Goal: Task Accomplishment & Management: Complete application form

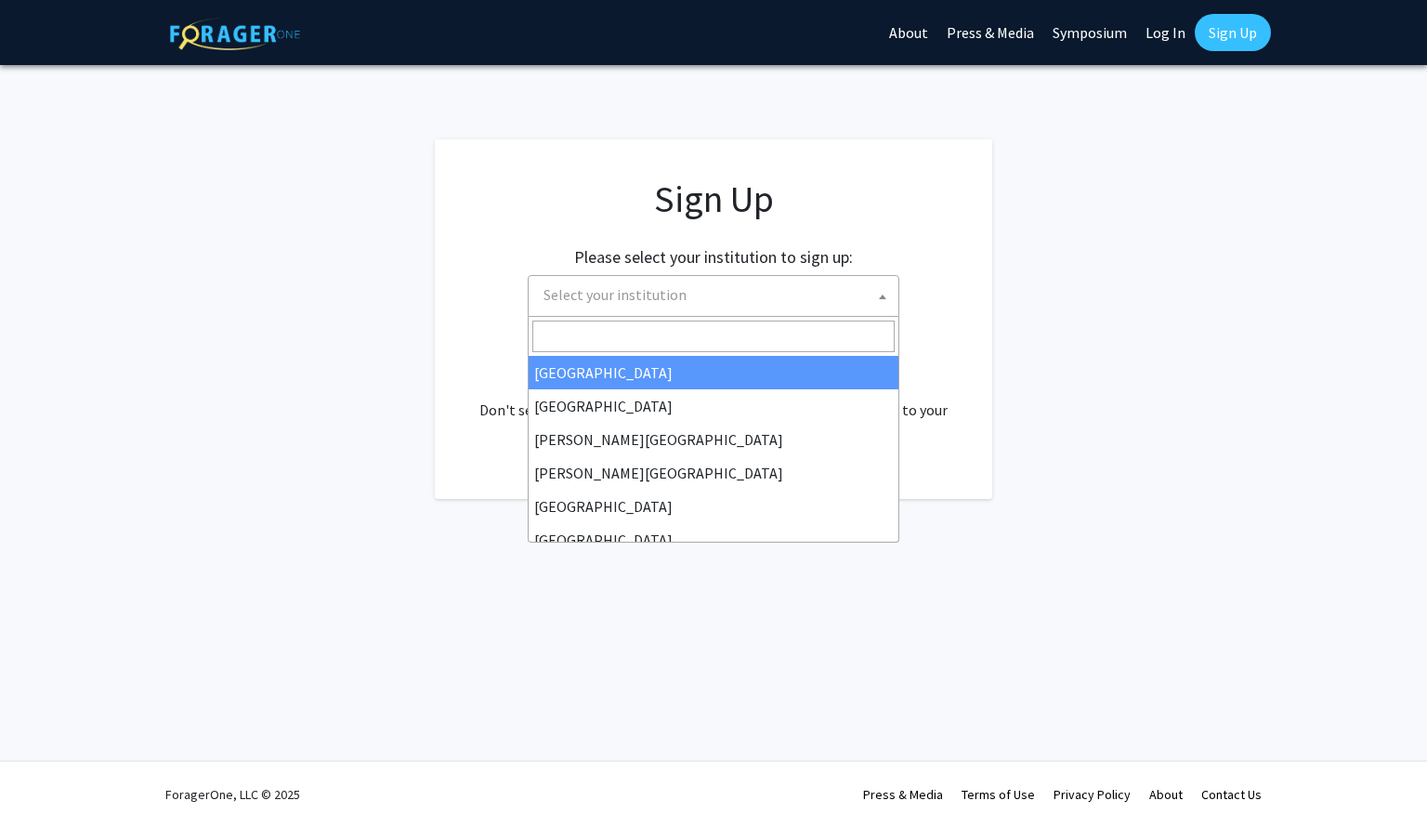
click at [662, 293] on span "Select your institution" at bounding box center [614, 294] width 143 height 19
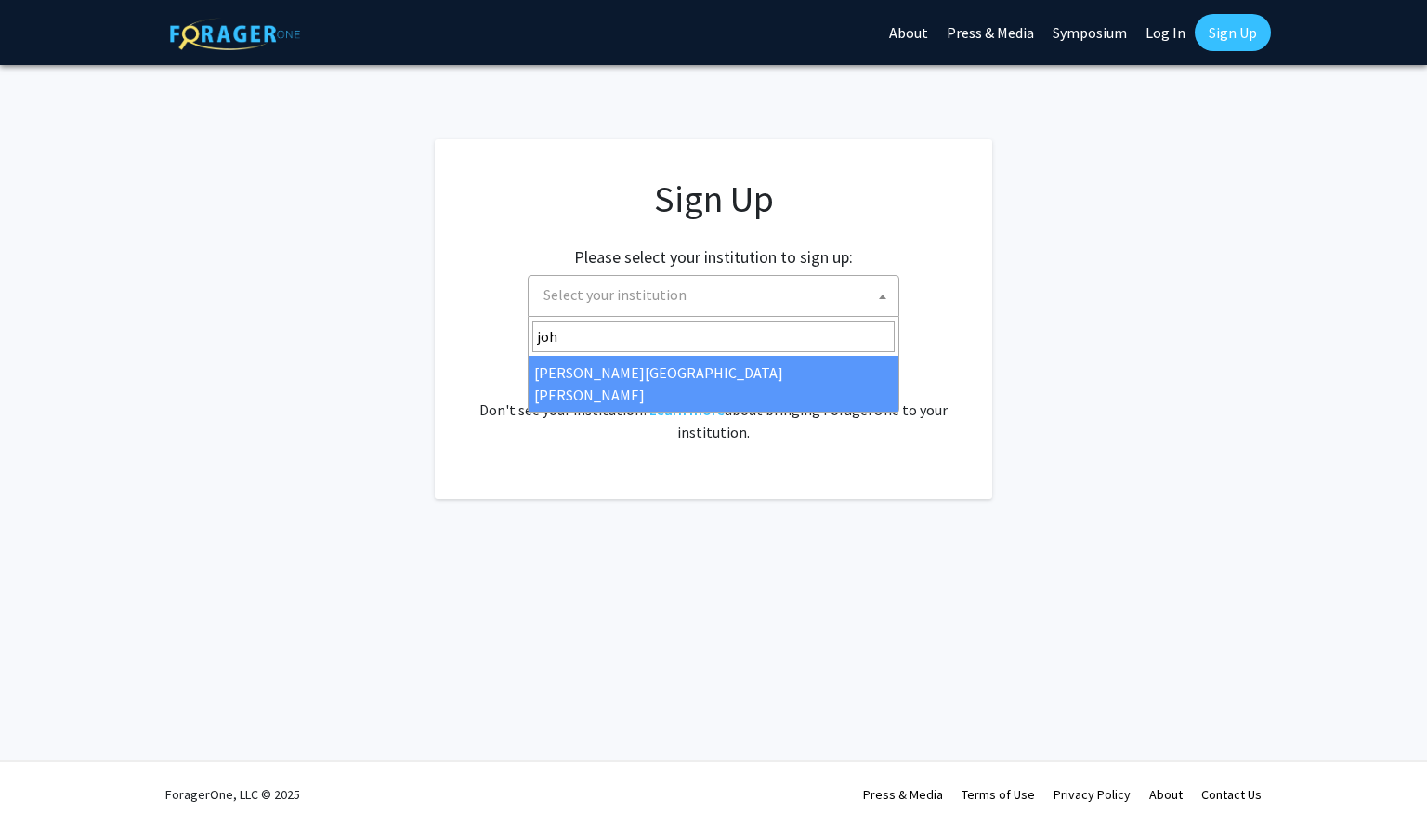
type input "joh"
select select "1"
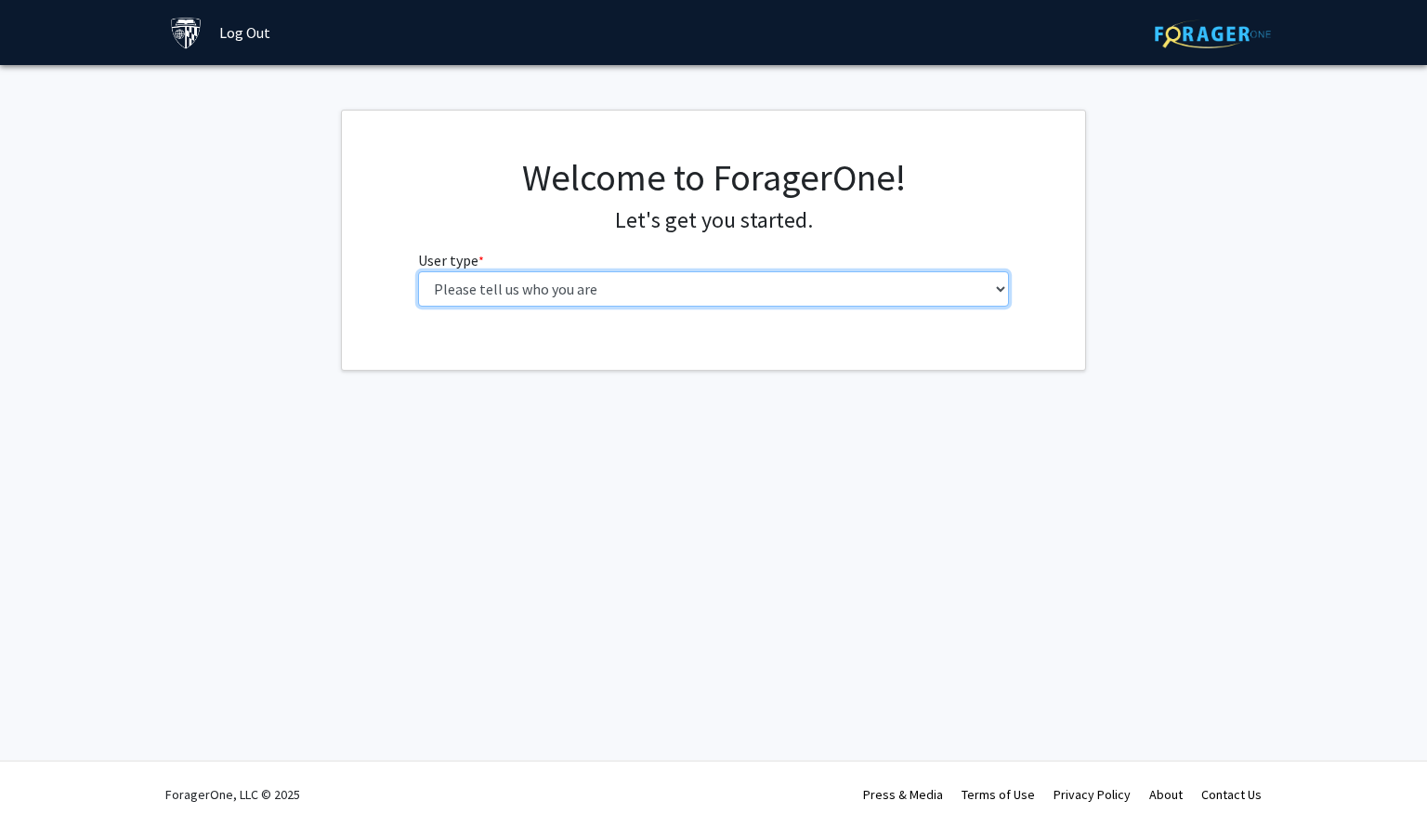
click at [601, 294] on select "Please tell us who you are Undergraduate Student Master's Student Doctoral Cand…" at bounding box center [714, 288] width 592 height 35
select select "2: masters"
click at [418, 271] on select "Please tell us who you are Undergraduate Student Master's Student Doctoral Cand…" at bounding box center [714, 288] width 592 height 35
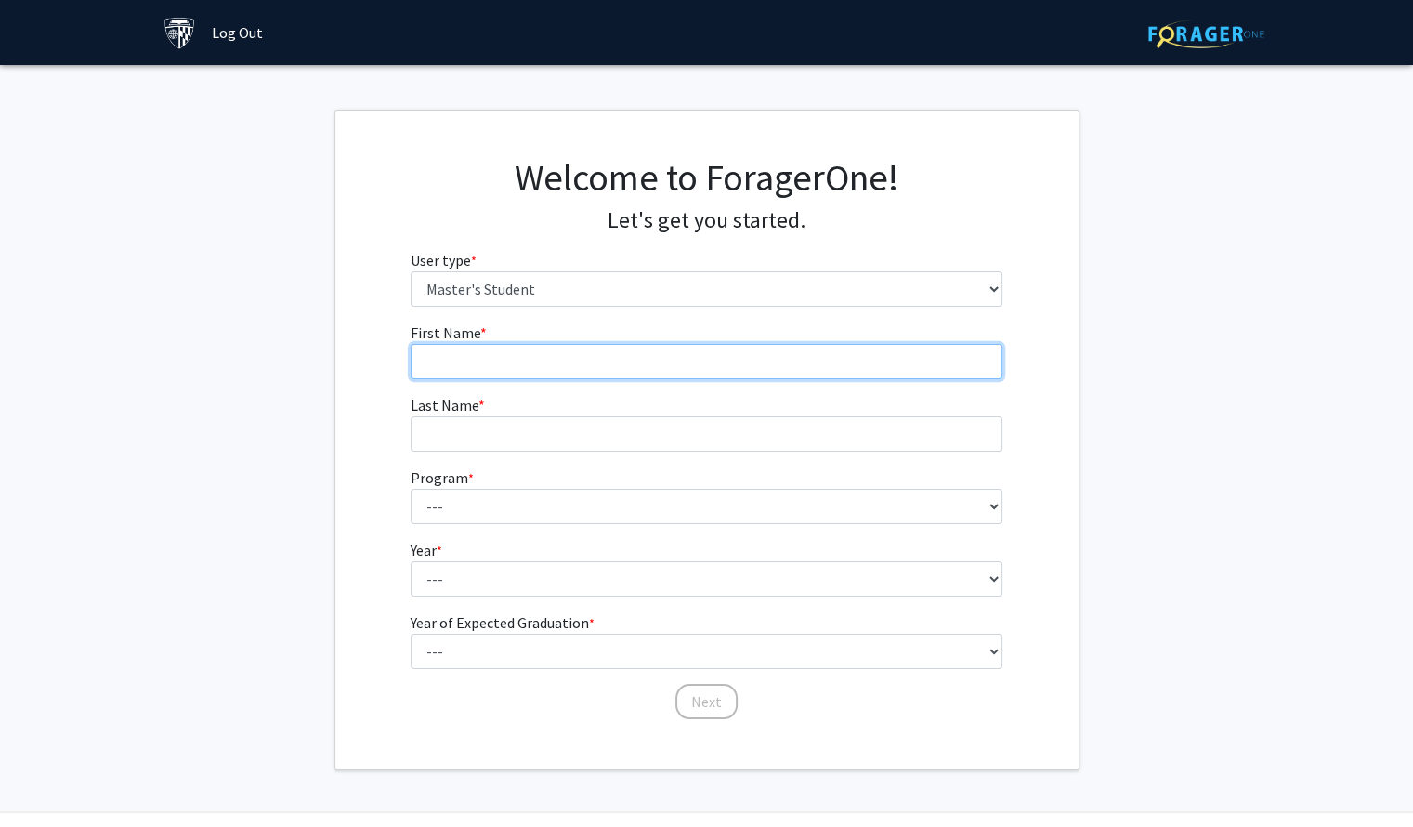
click at [554, 361] on input "First Name * required" at bounding box center [707, 361] width 592 height 35
type input "[PERSON_NAME]"
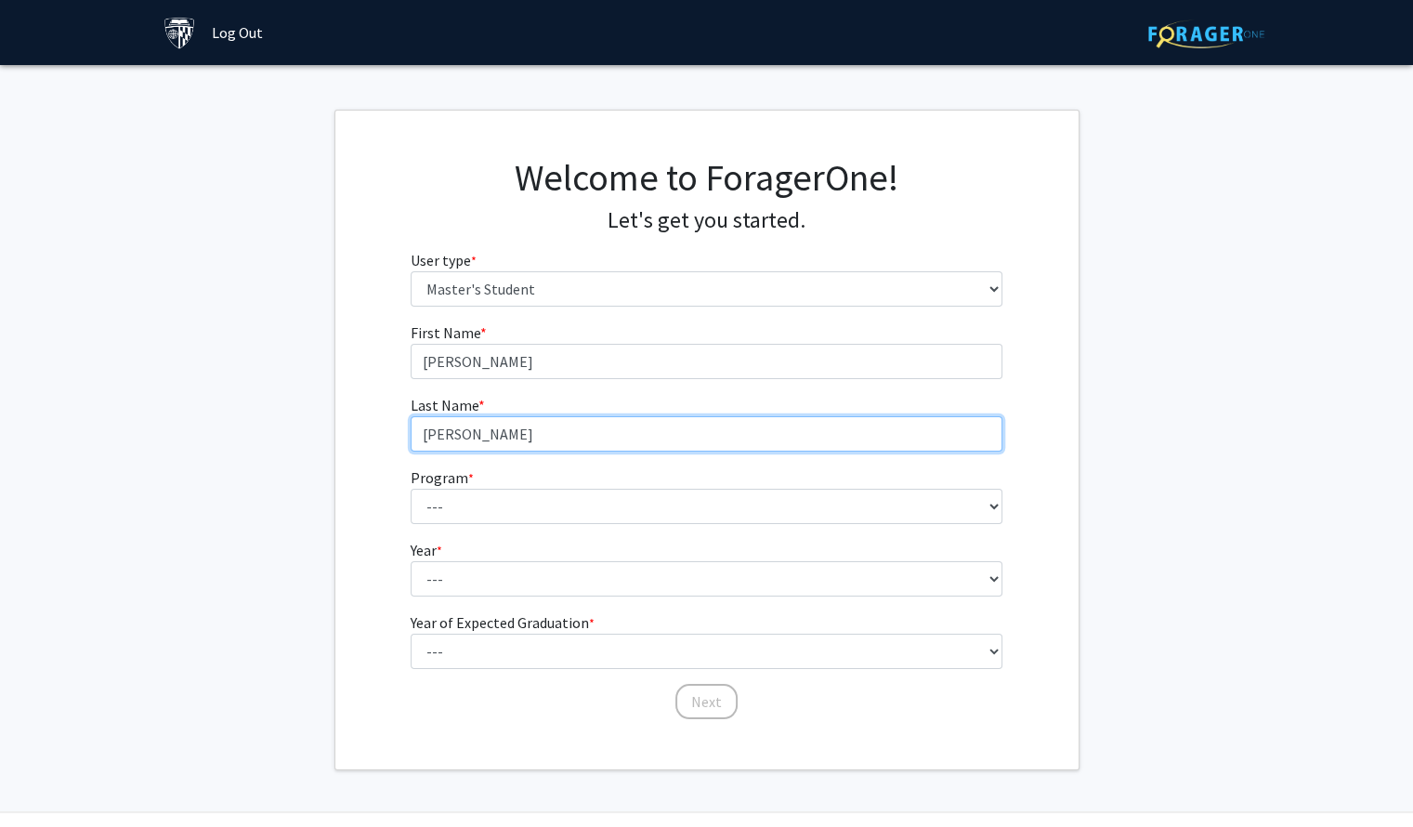
type input "[PERSON_NAME]"
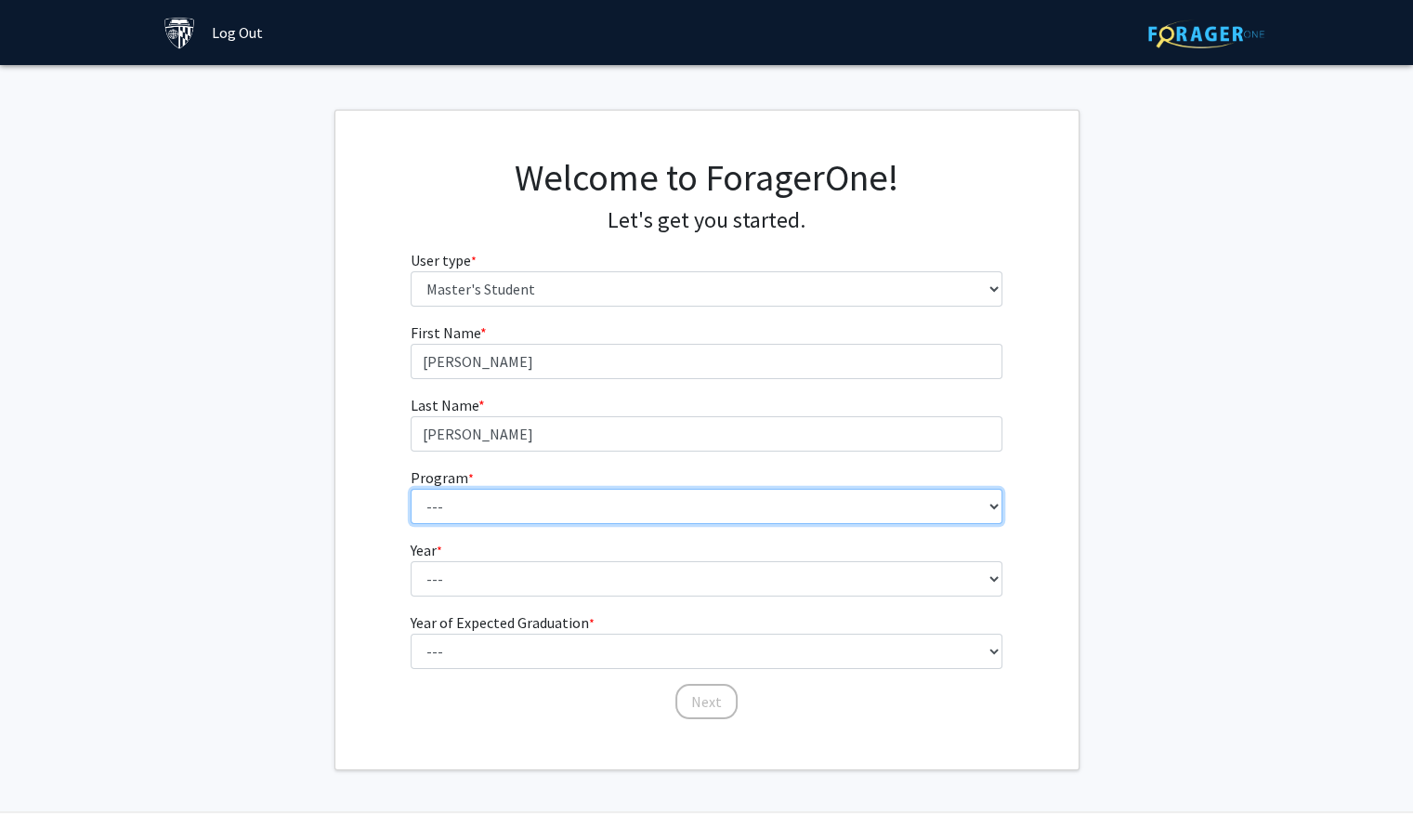
click at [498, 502] on select "--- Anatomy Education Applied and Computational Mathematics Applied Biomedical …" at bounding box center [707, 506] width 592 height 35
select select "31: 21"
click at [411, 489] on select "--- Anatomy Education Applied and Computational Mathematics Applied Biomedical …" at bounding box center [707, 506] width 592 height 35
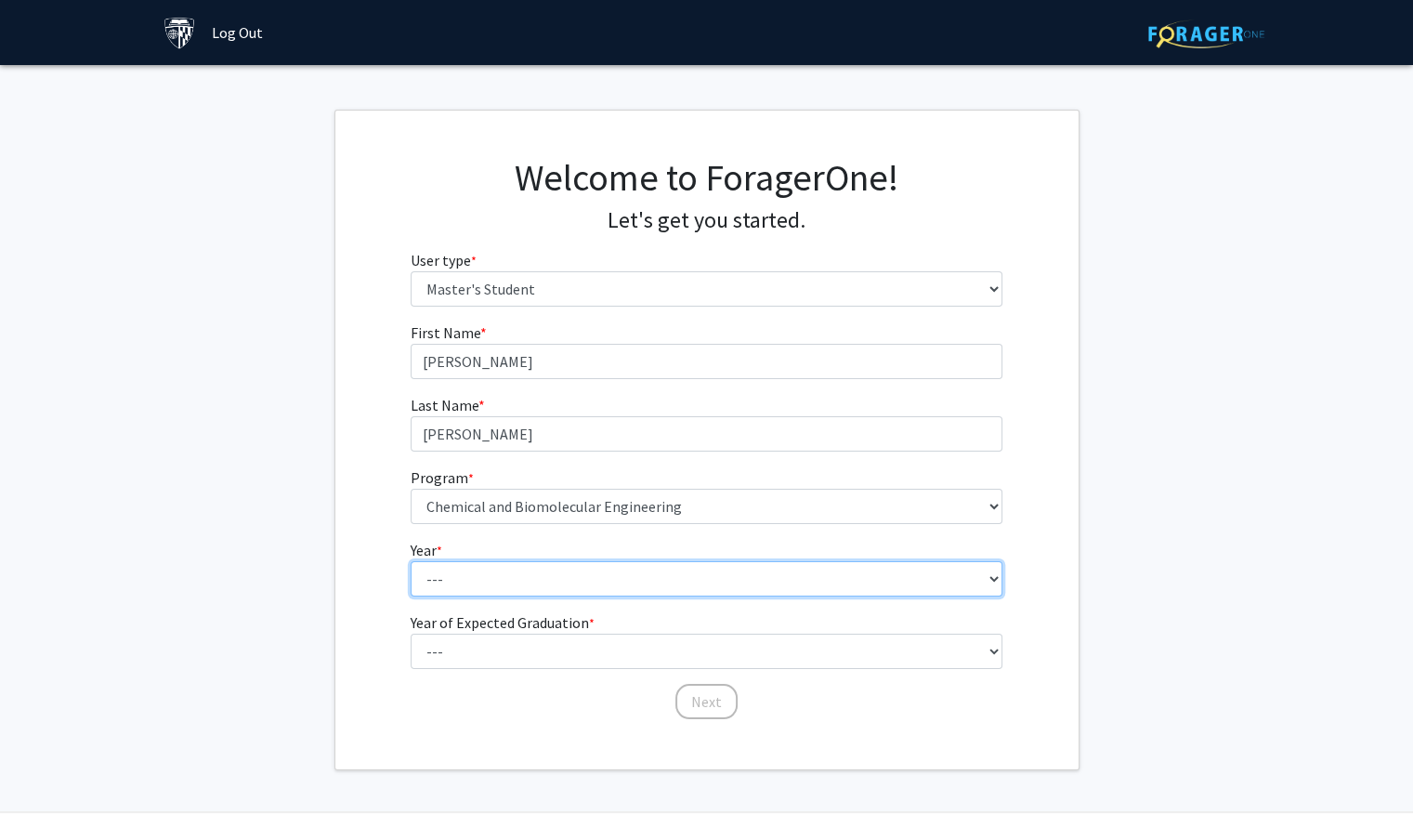
click at [487, 577] on select "--- First Year Second Year" at bounding box center [707, 578] width 592 height 35
select select "1: first_year"
click at [411, 561] on select "--- First Year Second Year" at bounding box center [707, 578] width 592 height 35
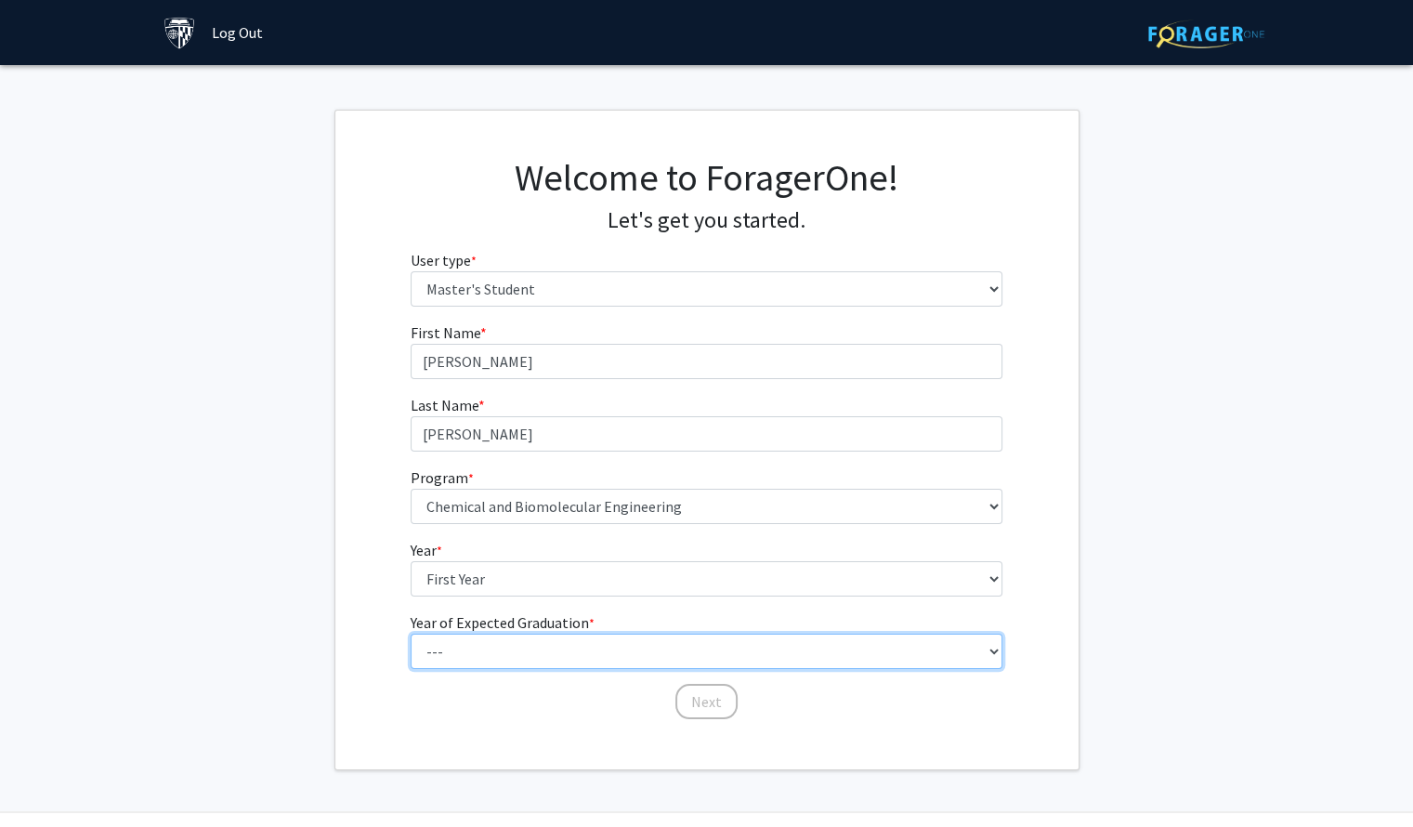
click at [498, 649] on select "--- 2025 2026 2027 2028 2029 2030 2031 2032 2033 2034" at bounding box center [707, 650] width 592 height 35
select select "3: 2027"
click at [411, 633] on select "--- 2025 2026 2027 2028 2029 2030 2031 2032 2033 2034" at bounding box center [707, 650] width 592 height 35
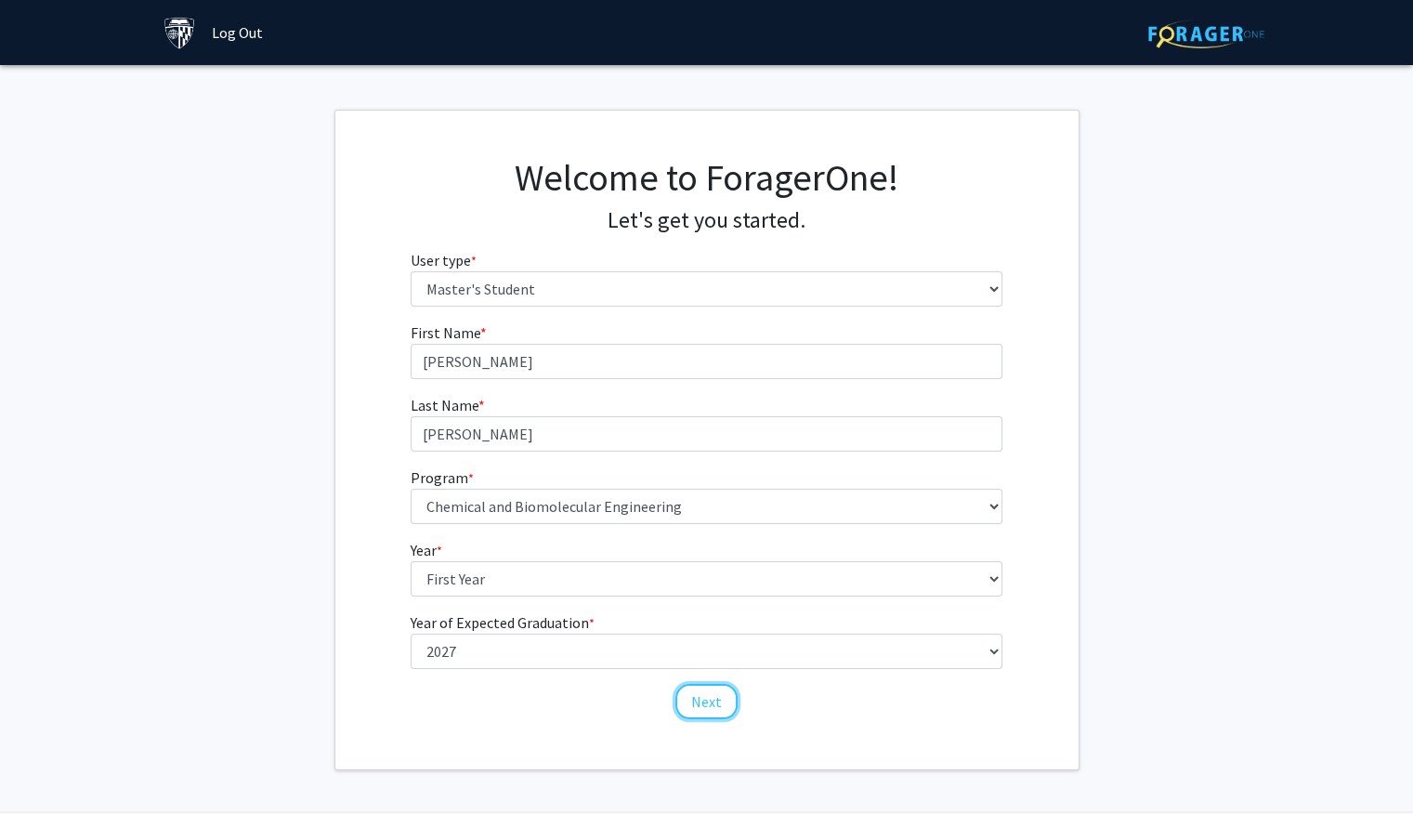
drag, startPoint x: 713, startPoint y: 700, endPoint x: 694, endPoint y: 708, distance: 20.9
click at [694, 708] on button "Next" at bounding box center [706, 701] width 62 height 35
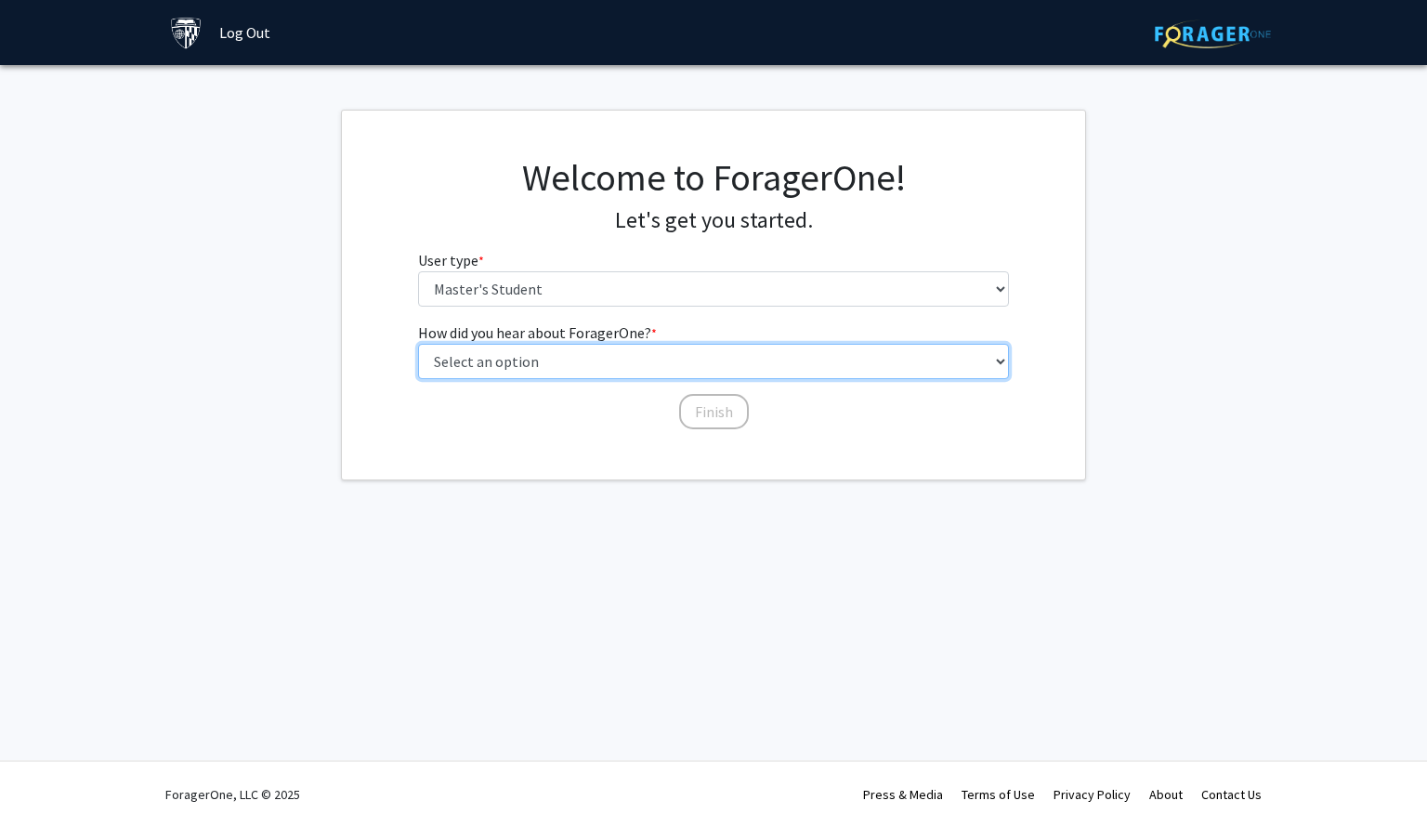
click at [651, 366] on select "Select an option Peer/student recommendation Faculty/staff recommendation Unive…" at bounding box center [714, 361] width 592 height 35
select select "3: university_website"
click at [418, 344] on select "Select an option Peer/student recommendation Faculty/staff recommendation Unive…" at bounding box center [714, 361] width 592 height 35
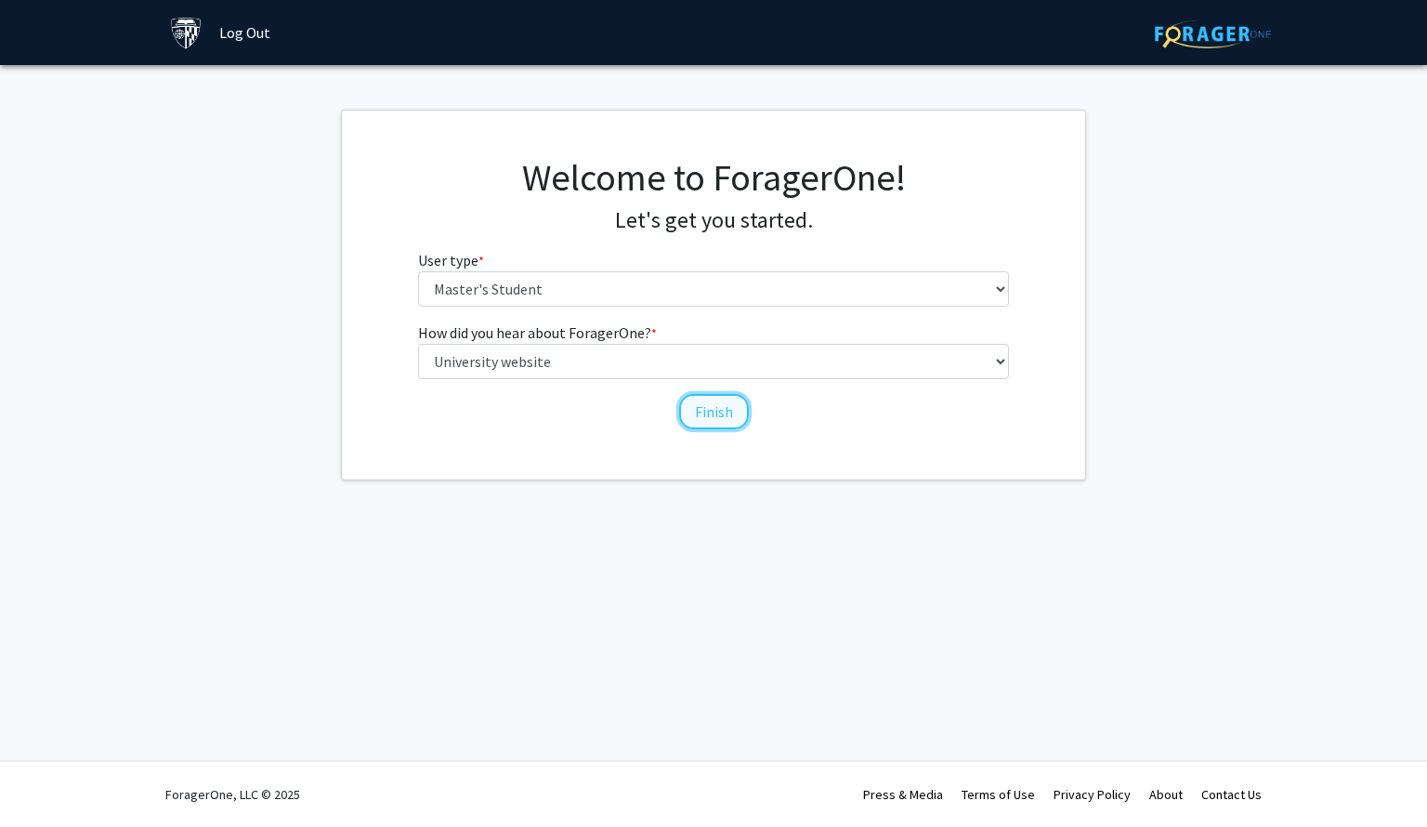
click at [707, 407] on button "Finish" at bounding box center [714, 411] width 70 height 35
